Goal: Navigation & Orientation: Find specific page/section

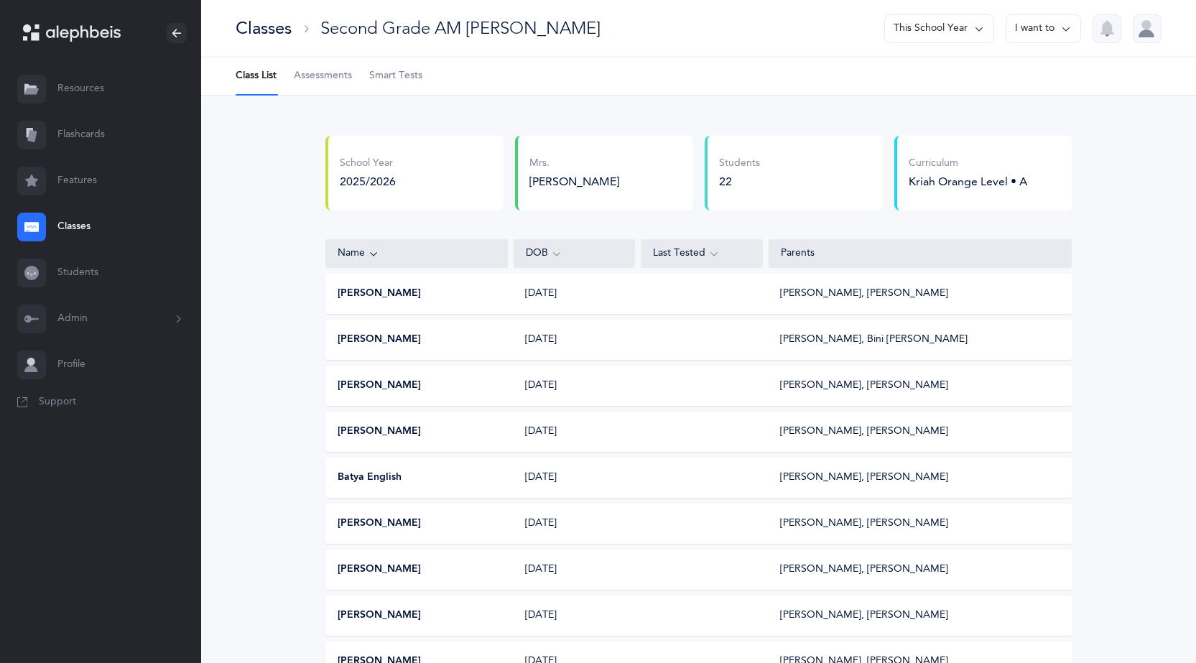
click at [77, 228] on link "Classes" at bounding box center [100, 227] width 201 height 46
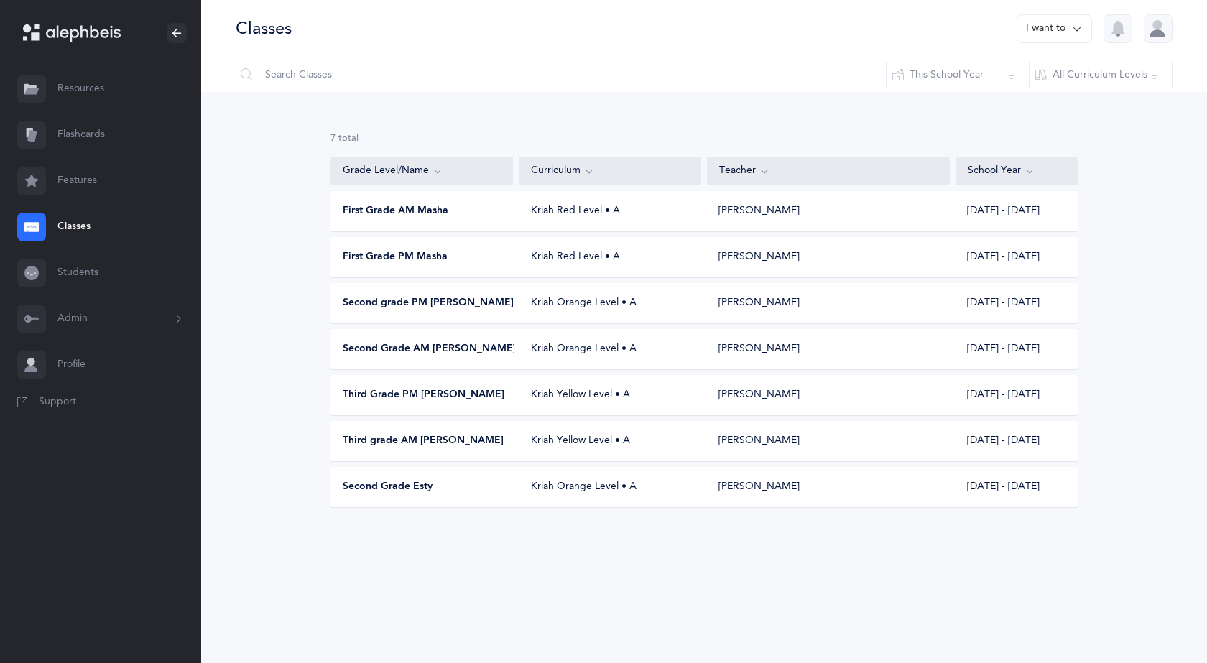
click at [418, 354] on span "Second Grade AM [PERSON_NAME]" at bounding box center [429, 349] width 173 height 14
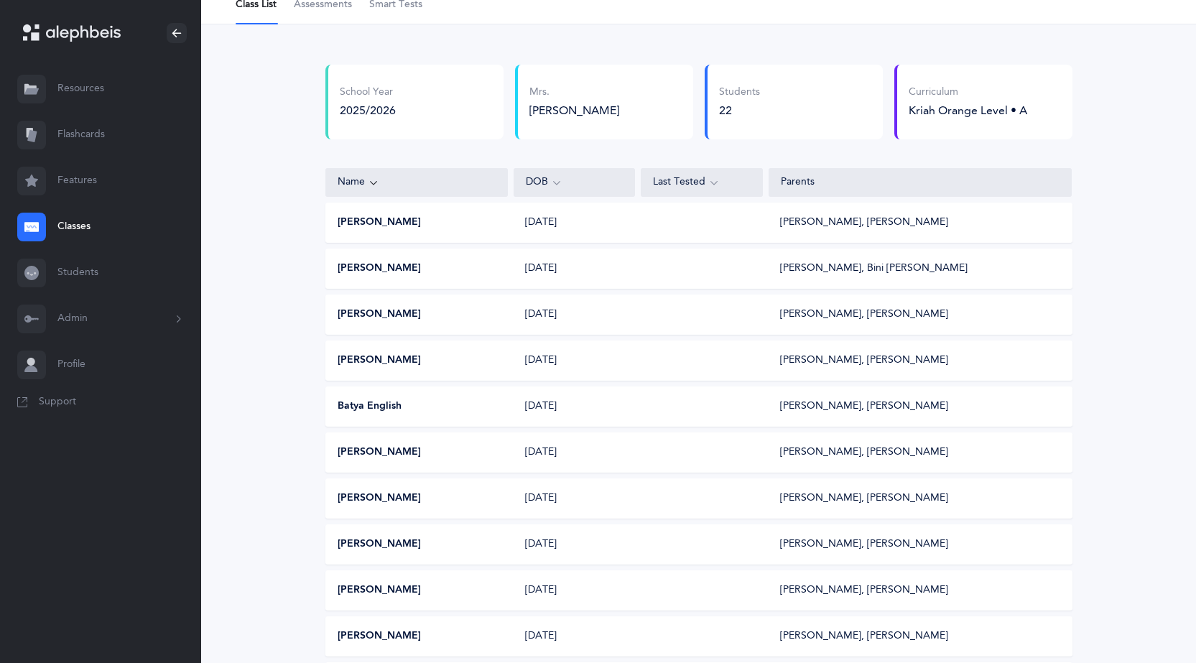
scroll to position [72, 0]
click at [320, 6] on span "Assessments" at bounding box center [323, 4] width 58 height 14
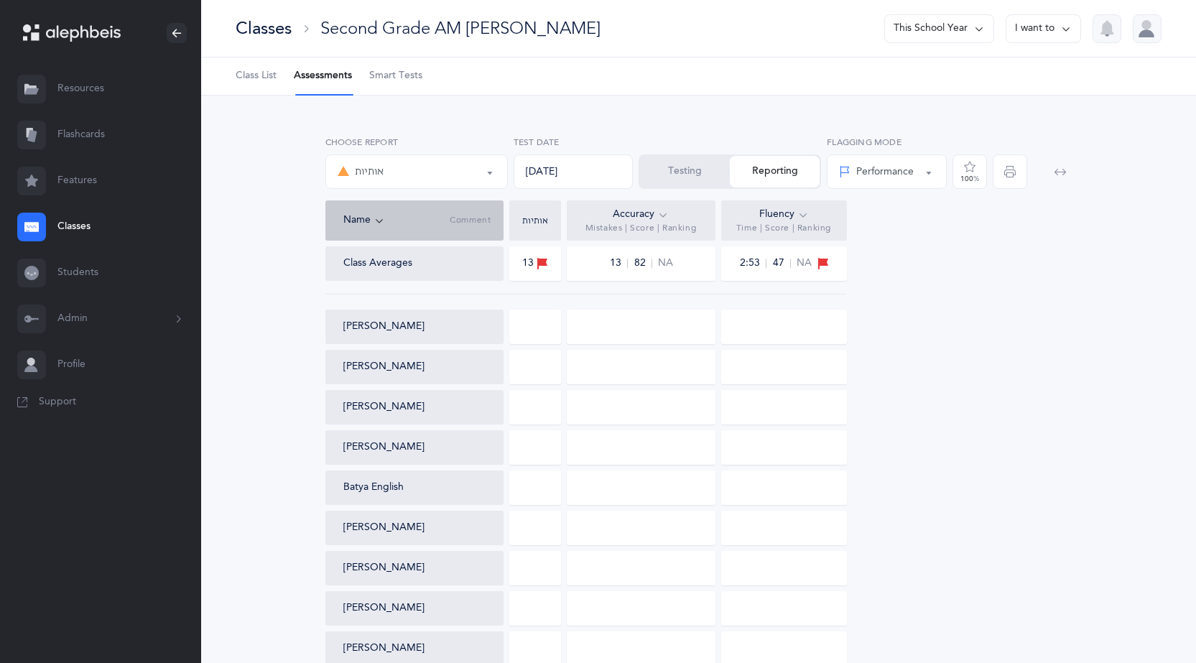
click at [272, 35] on div "Classes" at bounding box center [264, 29] width 56 height 24
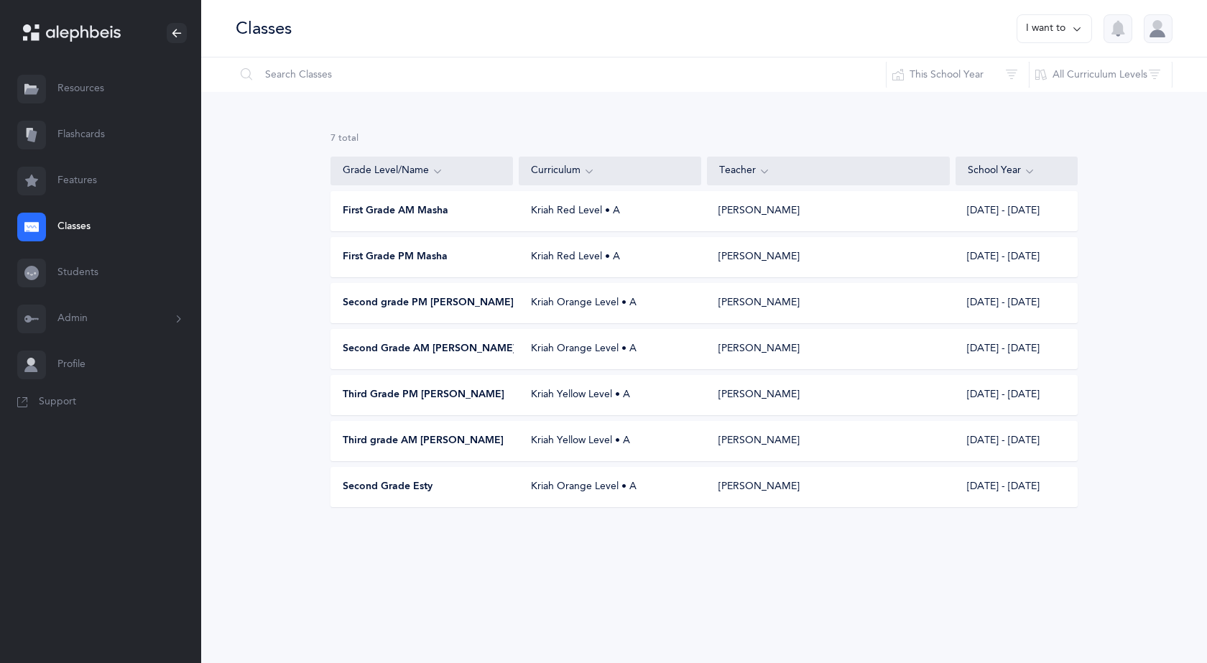
click at [433, 309] on span "Second grade PM [PERSON_NAME]" at bounding box center [428, 303] width 171 height 14
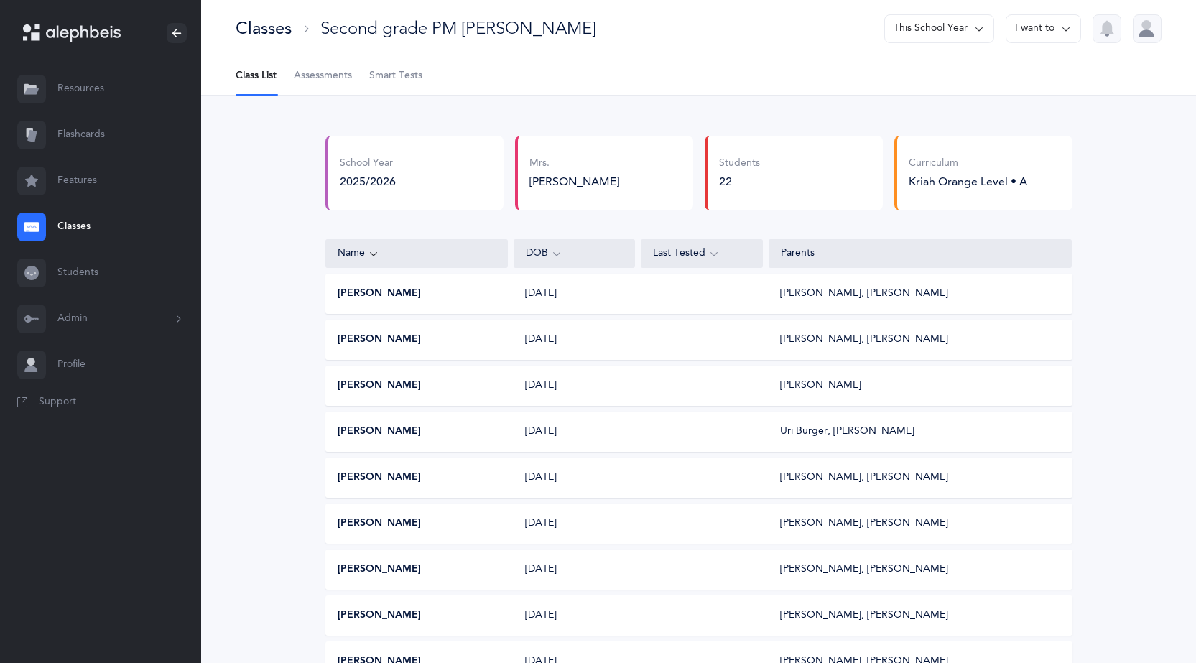
click at [263, 34] on div "Classes" at bounding box center [264, 29] width 56 height 24
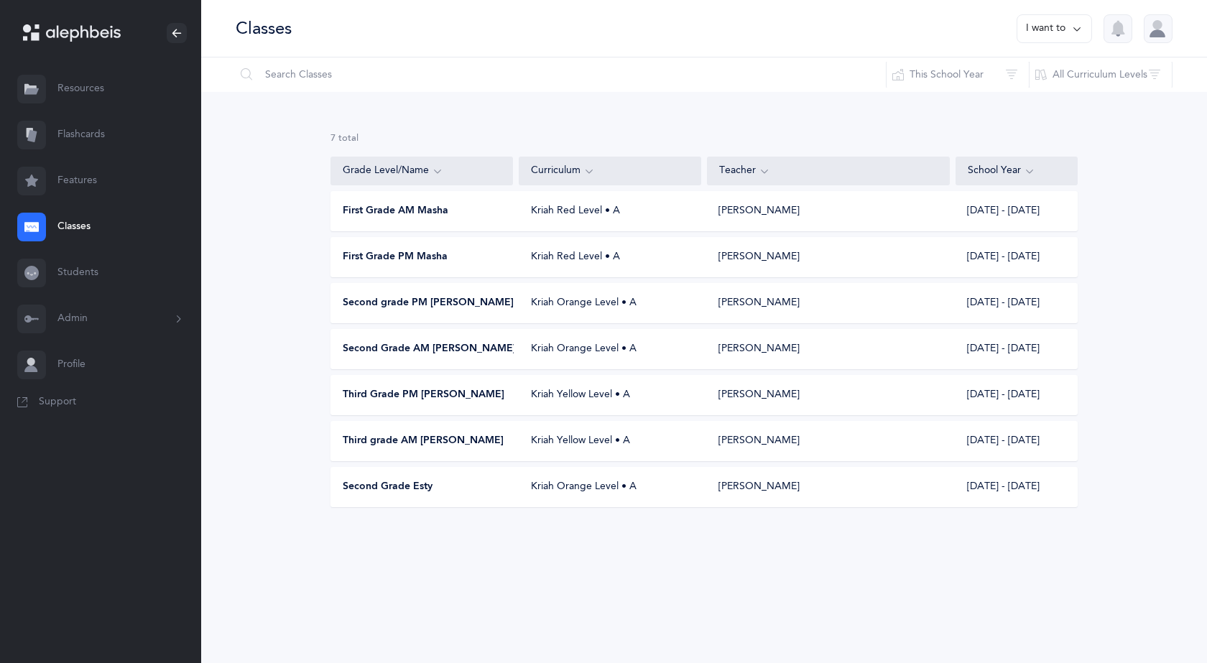
click at [412, 496] on div "Second Grade Esty Kriah Orange Level • A [PERSON_NAME] [DATE] - [DATE]" at bounding box center [704, 487] width 747 height 40
